Goal: Information Seeking & Learning: Learn about a topic

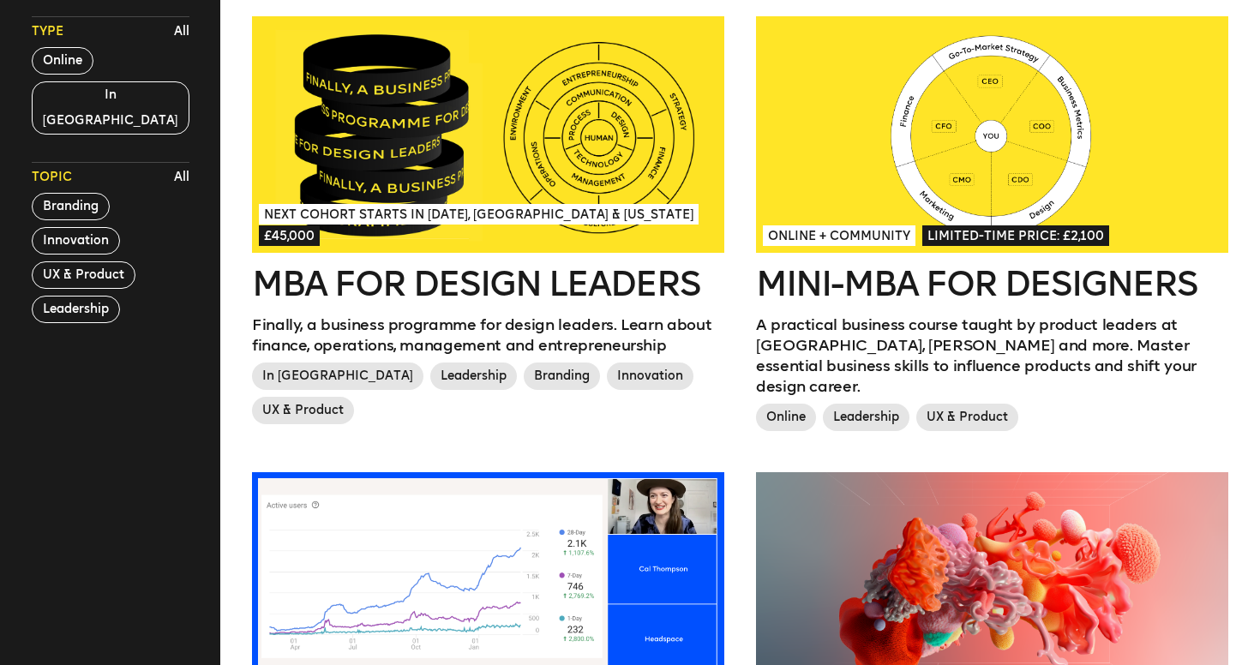
scroll to position [532, 0]
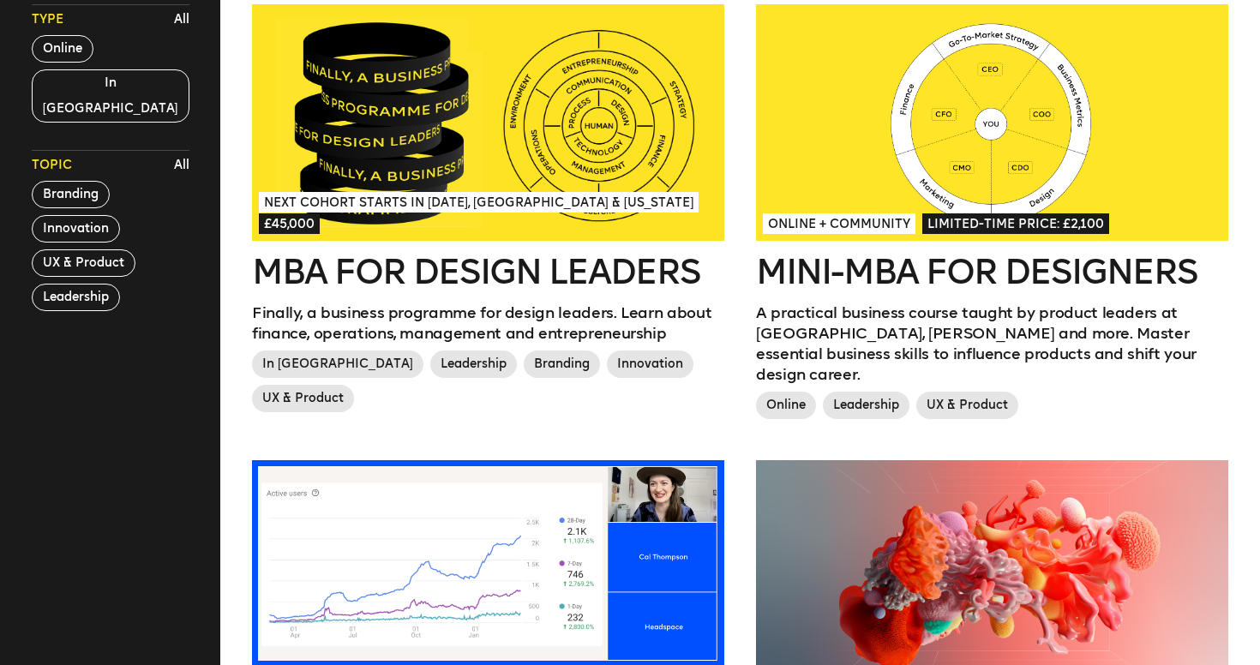
click at [411, 138] on div at bounding box center [488, 122] width 472 height 237
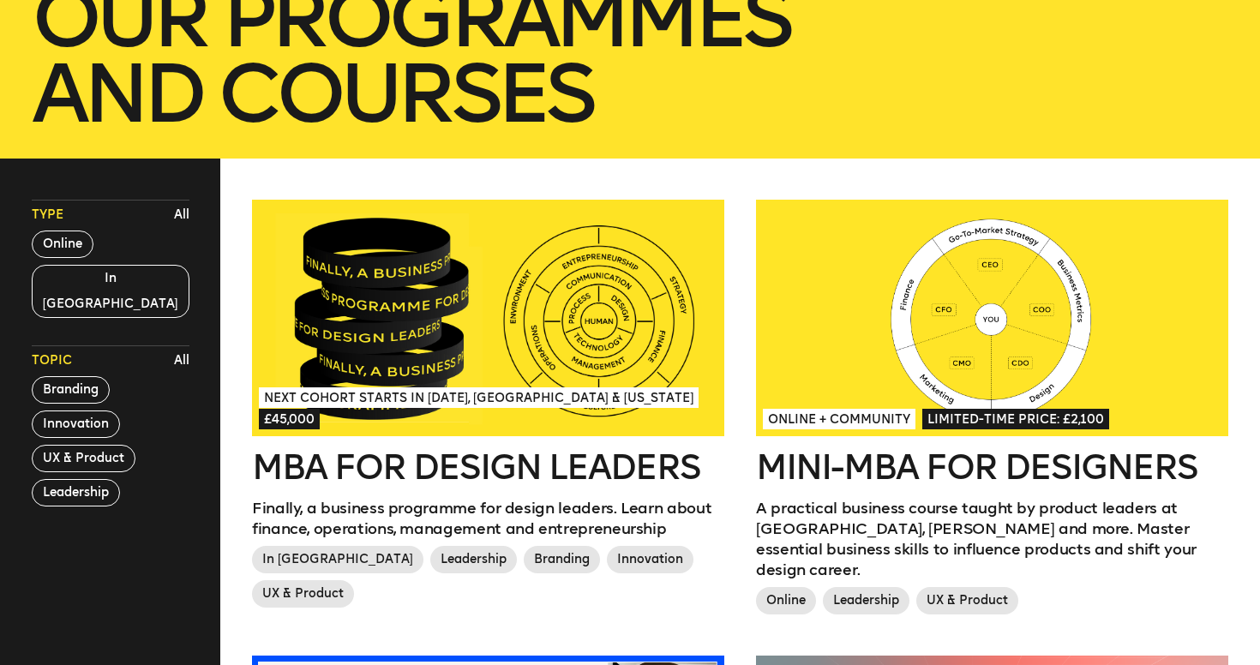
scroll to position [296, 0]
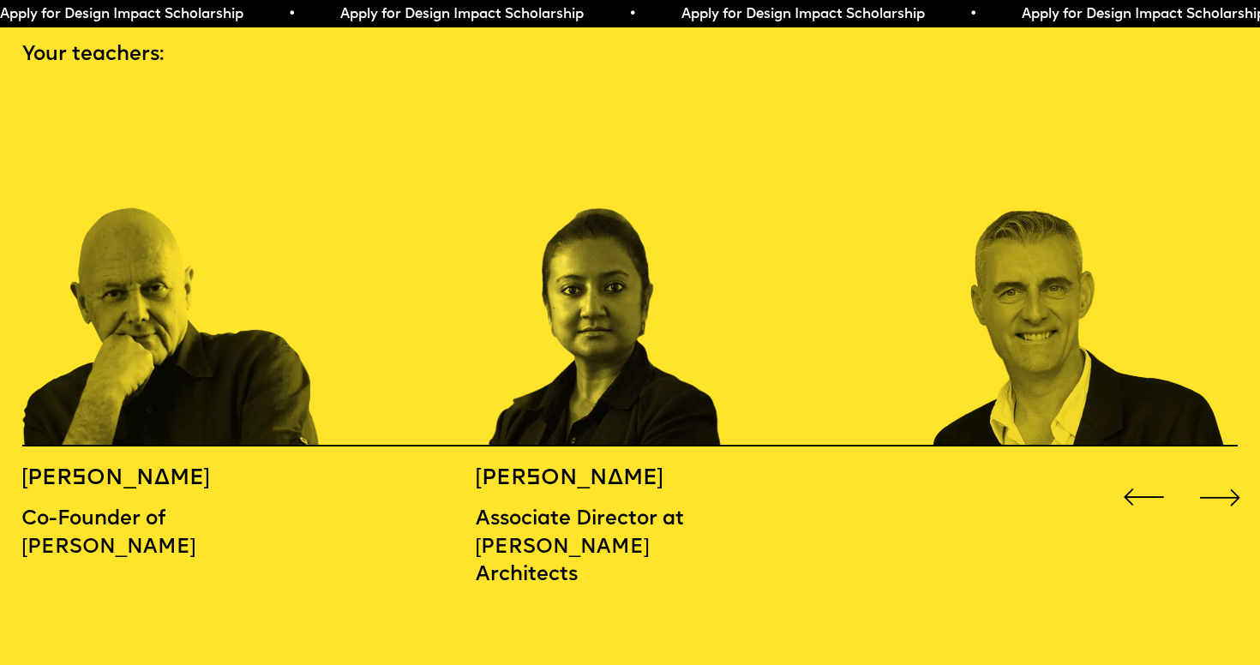
scroll to position [1898, 0]
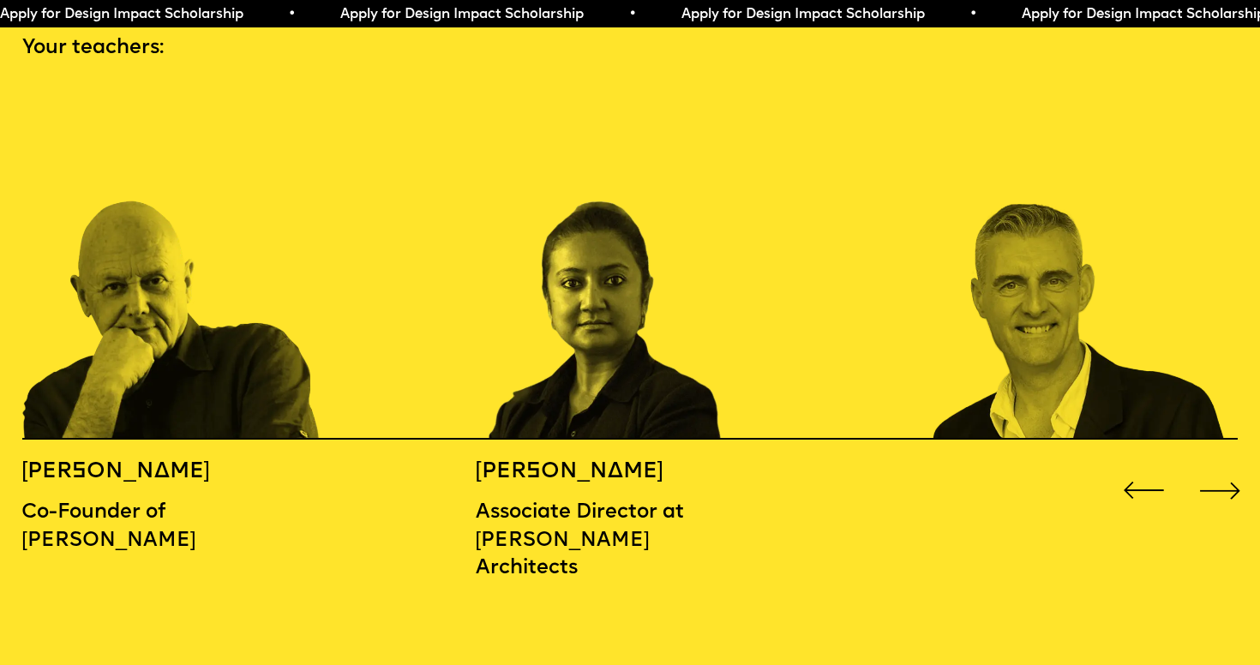
click at [1223, 469] on div "Next slide" at bounding box center [1221, 491] width 51 height 51
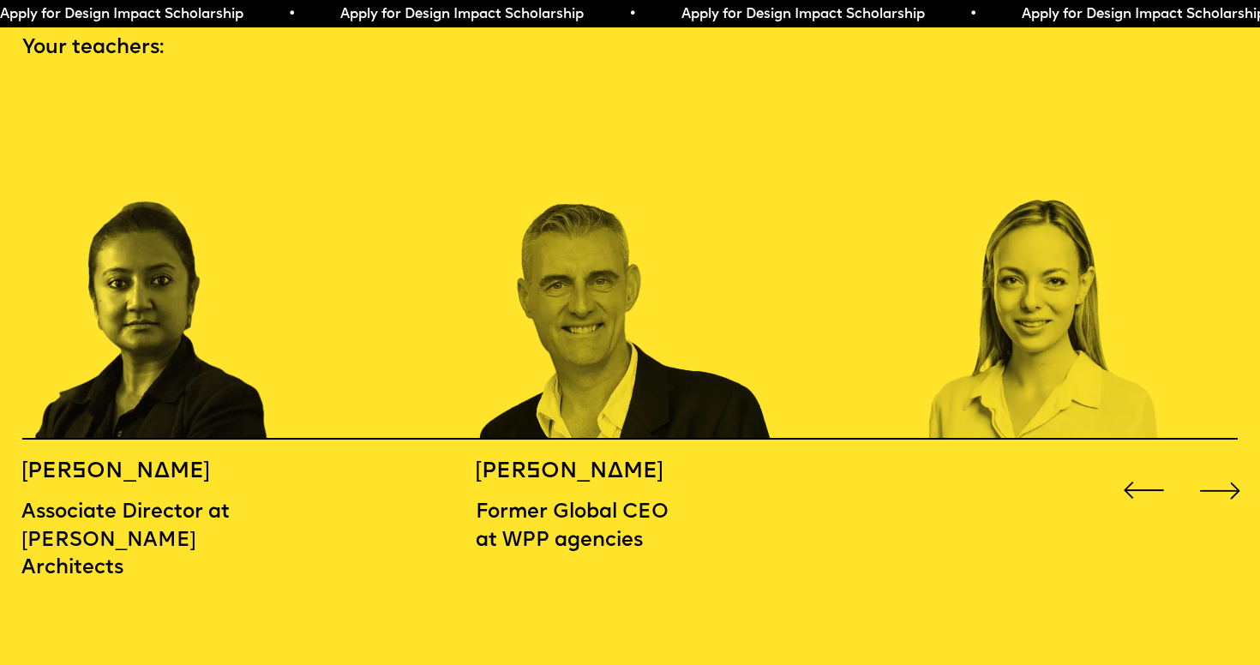
click at [1223, 469] on div "Next slide" at bounding box center [1221, 491] width 51 height 51
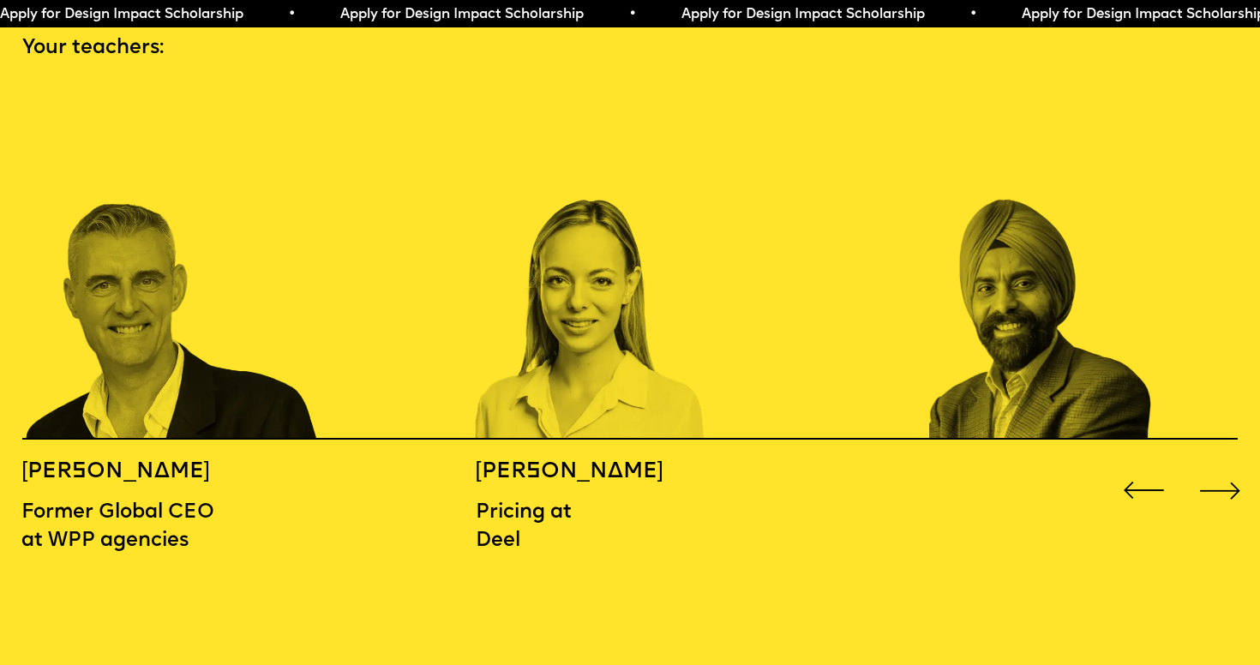
click at [1223, 469] on div "Next slide" at bounding box center [1221, 491] width 51 height 51
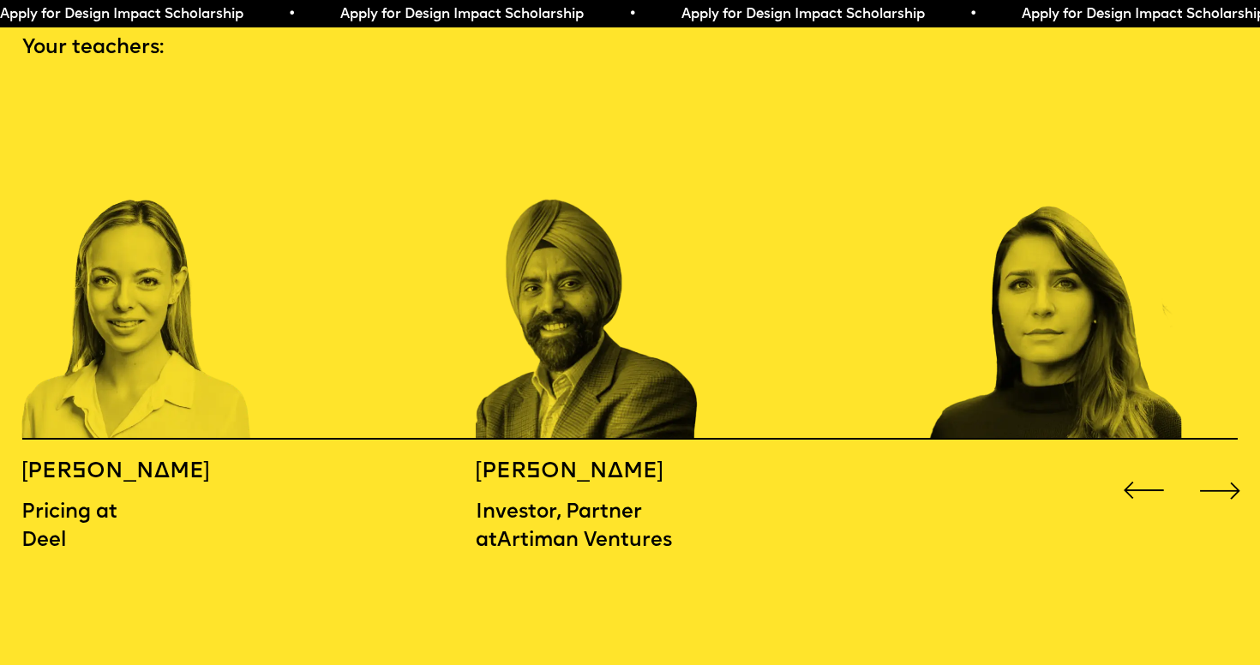
click at [1223, 469] on div "Next slide" at bounding box center [1221, 491] width 51 height 51
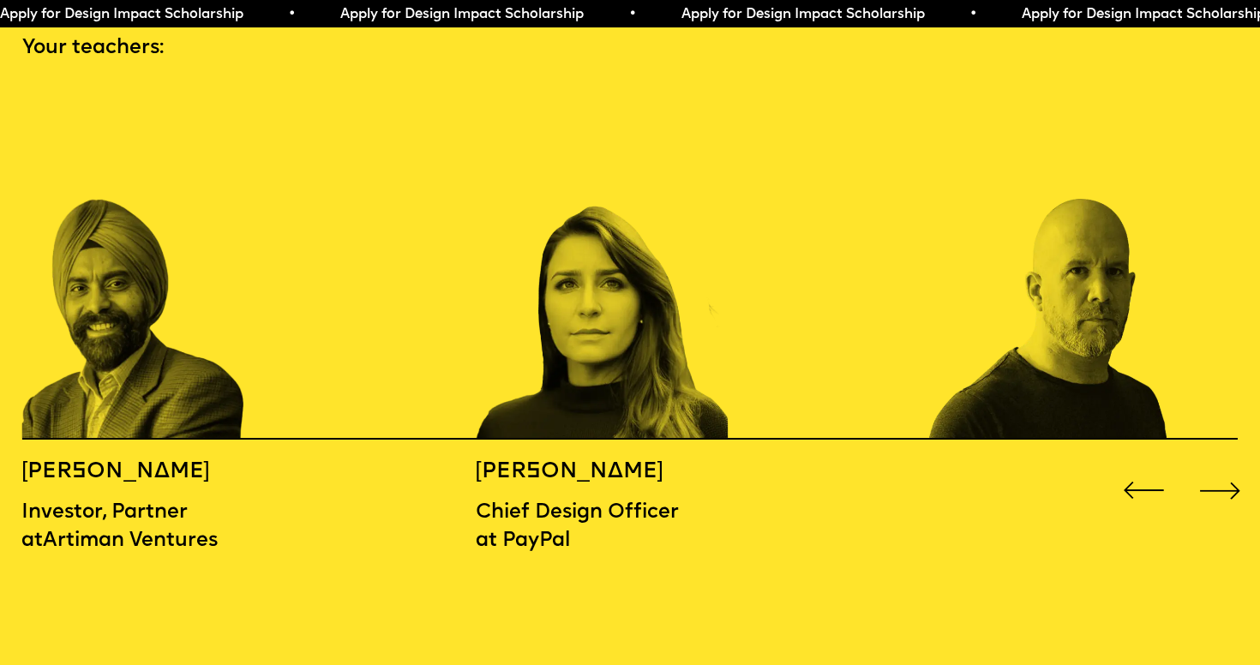
click at [1223, 469] on div "Next slide" at bounding box center [1221, 491] width 51 height 51
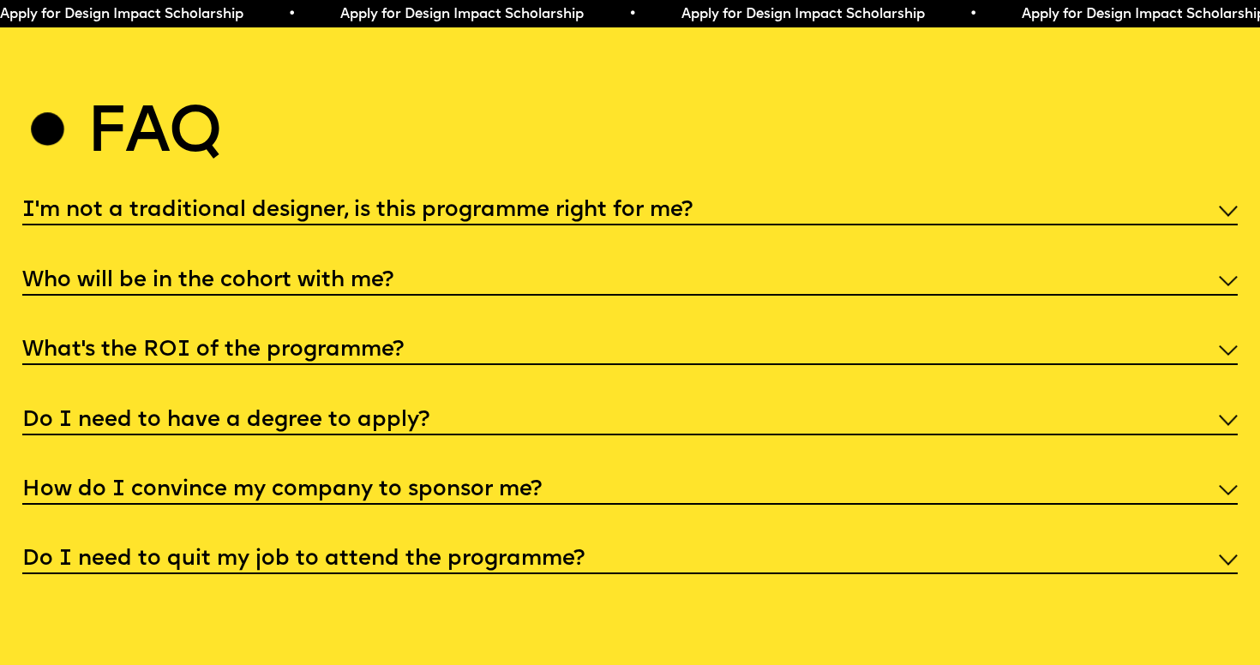
scroll to position [6559, 0]
